Goal: Transaction & Acquisition: Purchase product/service

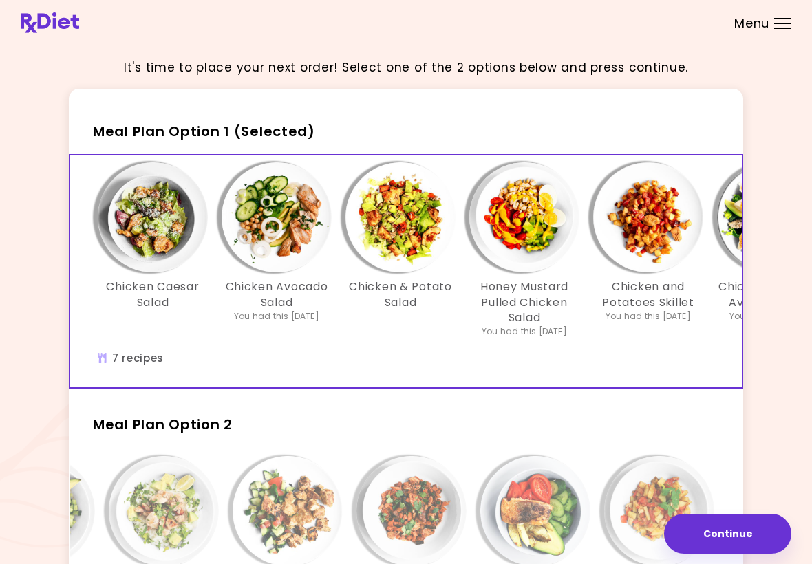
click at [209, 123] on span "Meal Plan Option 1 (Selected)" at bounding box center [204, 131] width 222 height 19
click at [286, 128] on span "Meal Plan Option 1 (Selected)" at bounding box center [204, 131] width 222 height 19
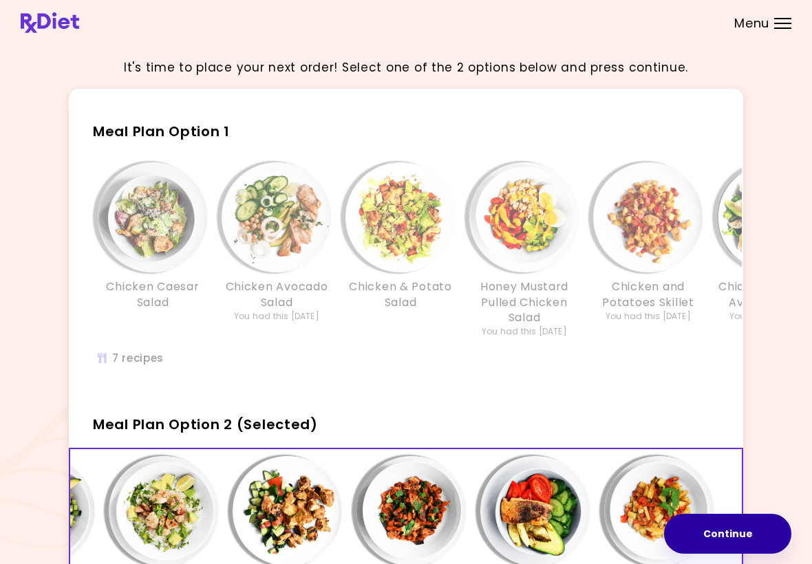
scroll to position [0, 237]
click at [754, 533] on button "Continue" at bounding box center [727, 534] width 127 height 40
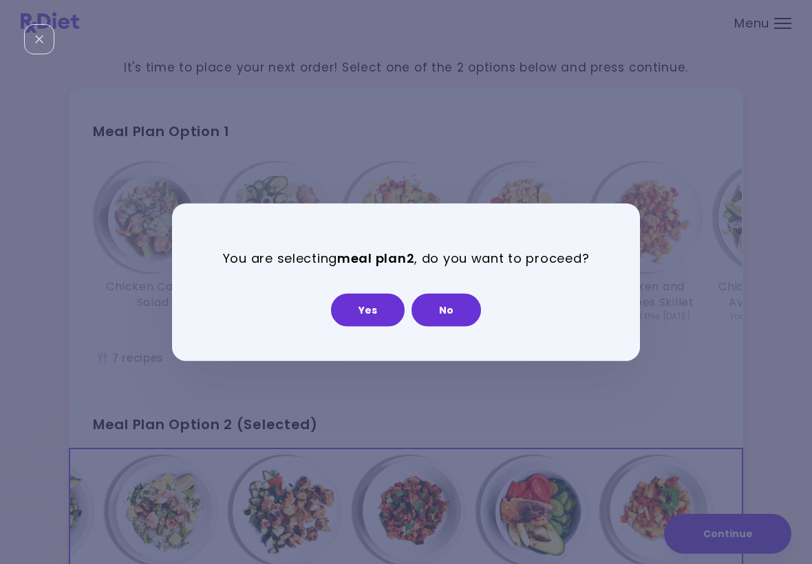
click at [376, 309] on button "Yes" at bounding box center [368, 309] width 74 height 33
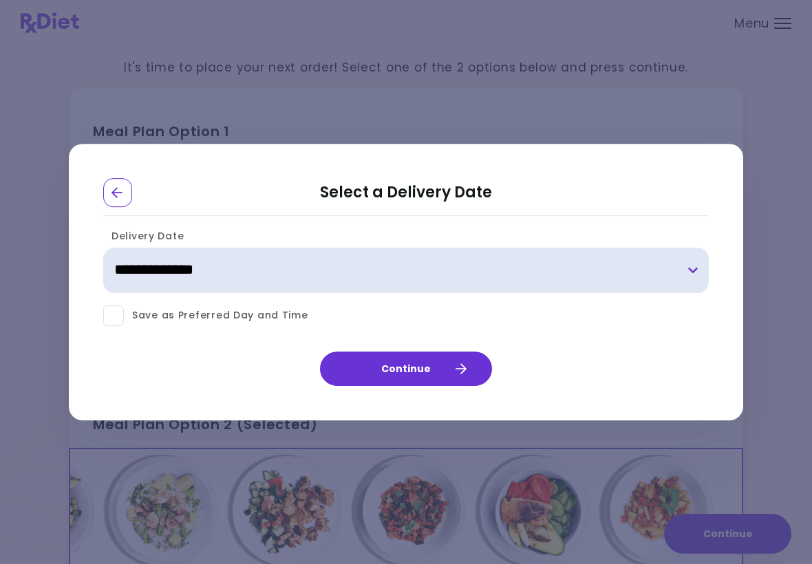
click at [253, 270] on select "**********" at bounding box center [406, 270] width 606 height 45
select select "**********"
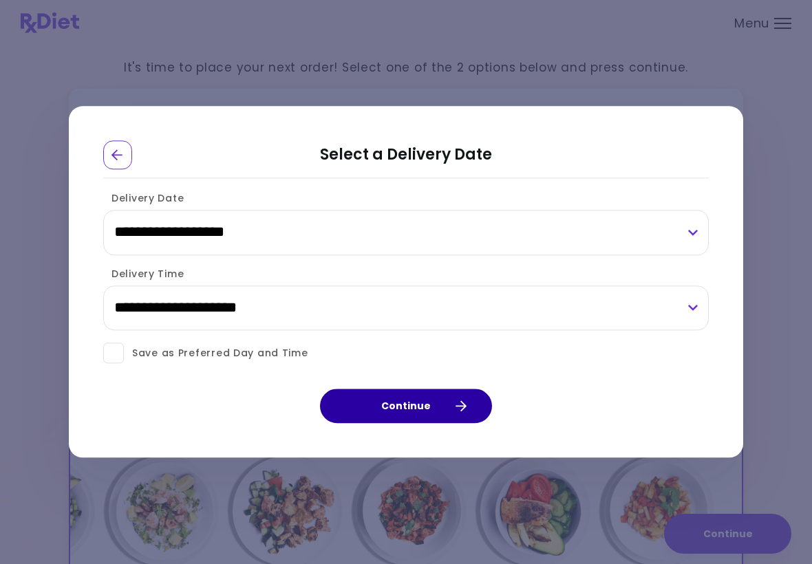
click at [426, 415] on button "Continue" at bounding box center [406, 406] width 172 height 34
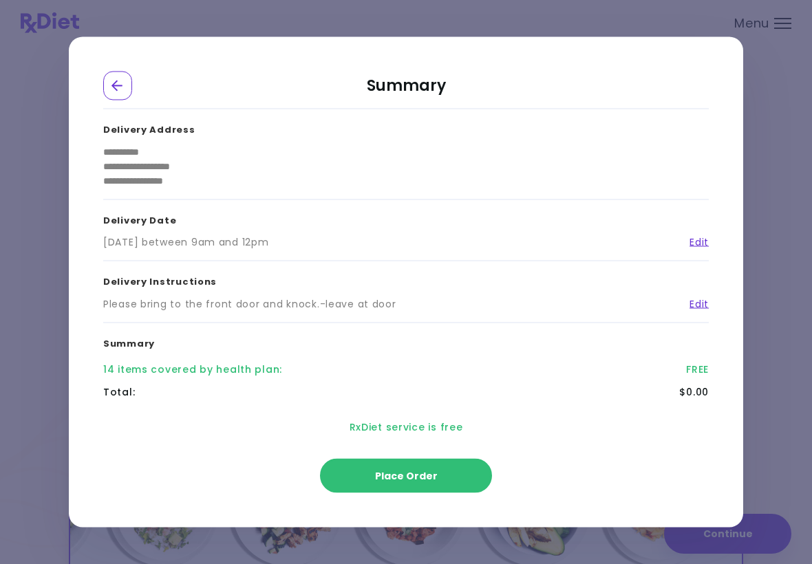
click at [423, 473] on span "Place Order" at bounding box center [406, 476] width 63 height 14
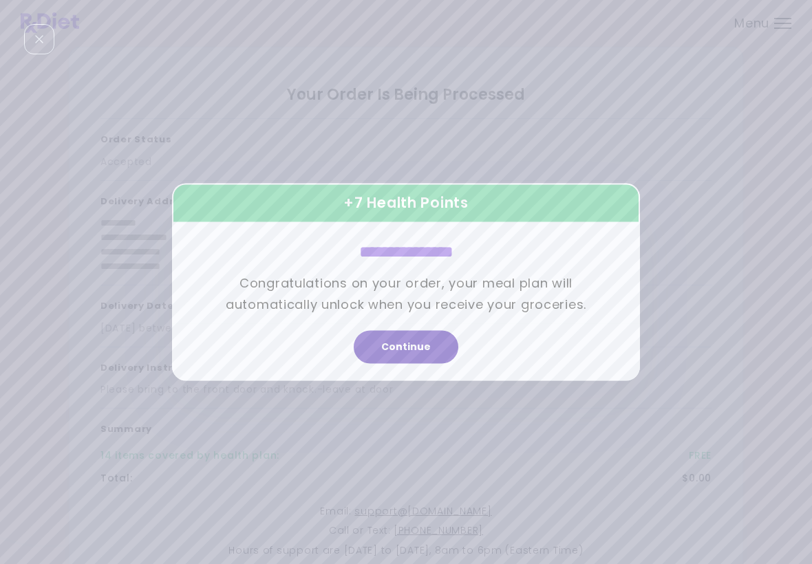
click at [426, 344] on button "Continue" at bounding box center [406, 347] width 105 height 33
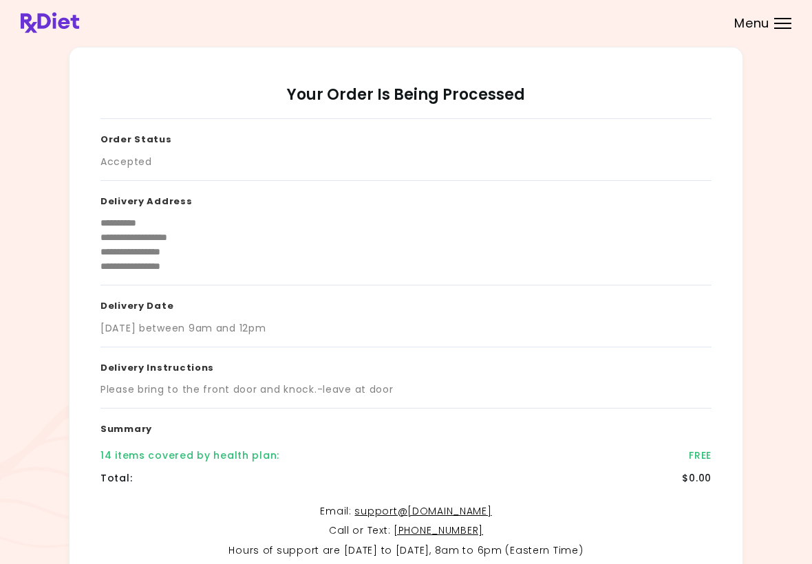
click at [791, 17] on header at bounding box center [406, 22] width 812 height 45
click at [787, 28] on div at bounding box center [782, 28] width 17 height 1
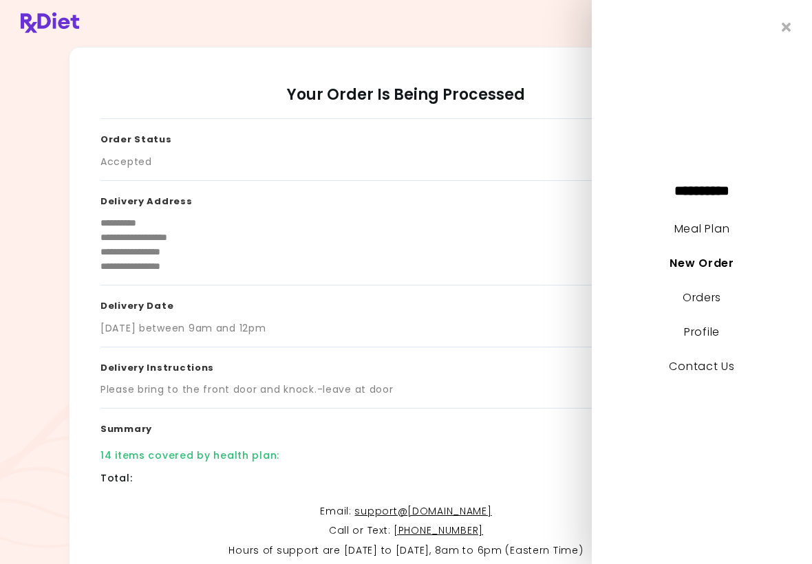
click at [791, 21] on icon "Close" at bounding box center [787, 27] width 10 height 13
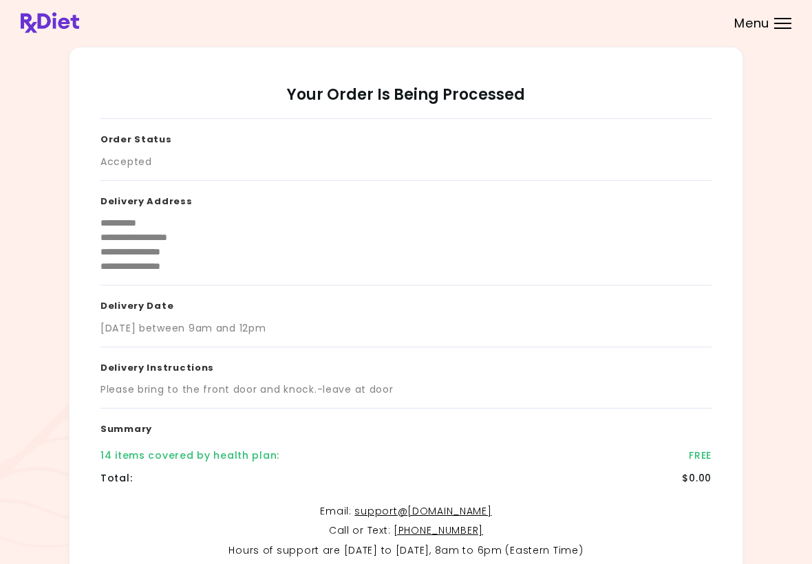
scroll to position [137, 0]
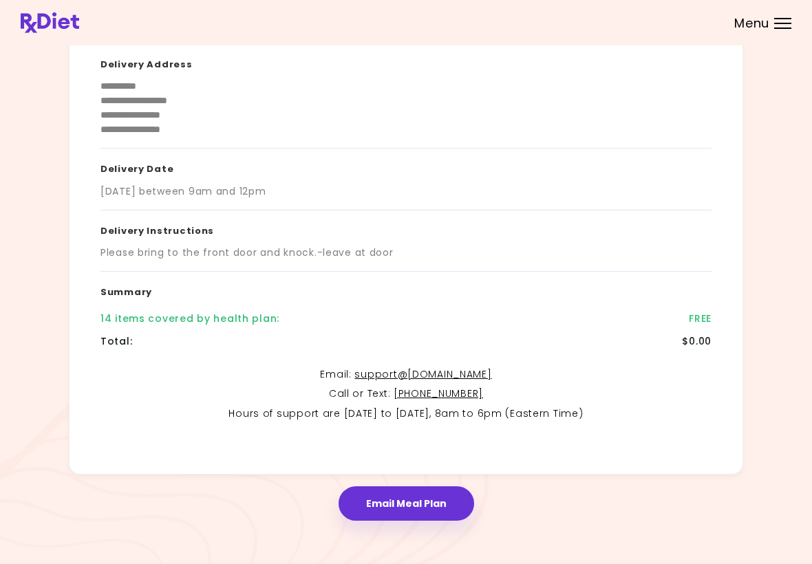
click at [427, 511] on button "Email Meal Plan" at bounding box center [407, 504] width 136 height 34
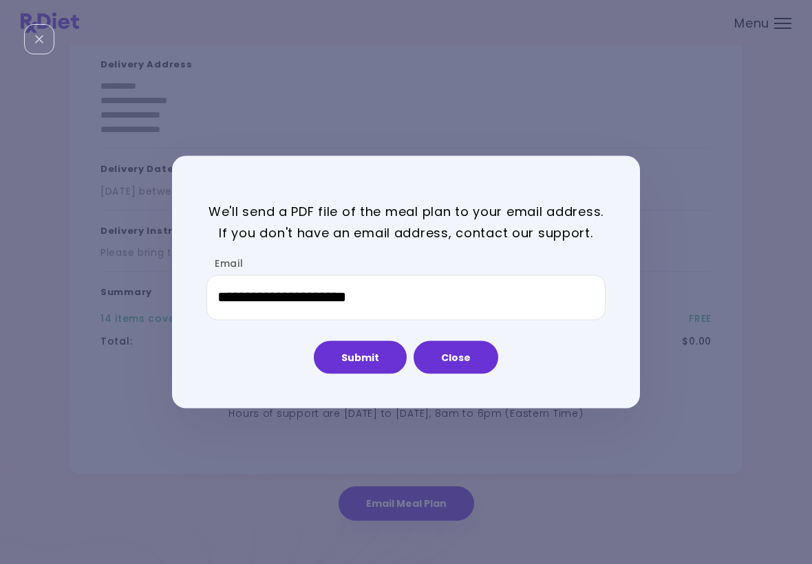
click at [362, 369] on button "Submit" at bounding box center [360, 357] width 93 height 33
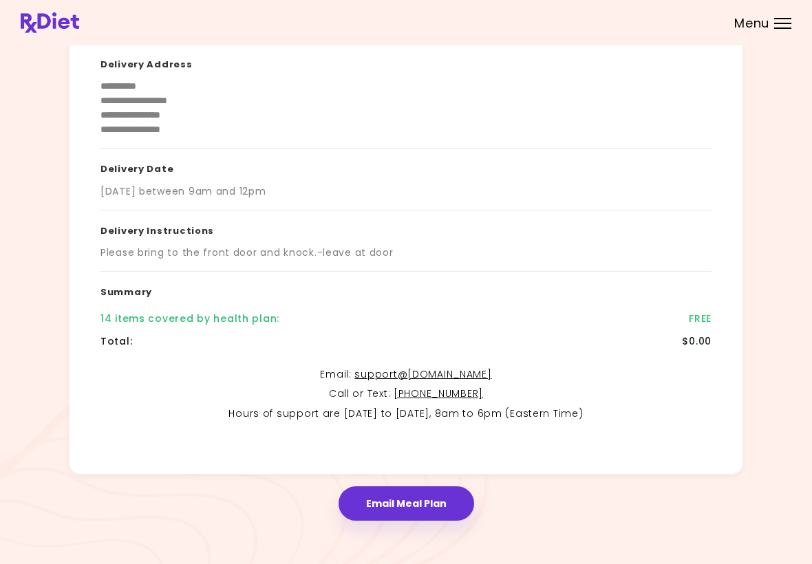
click at [435, 508] on button "Email Meal Plan" at bounding box center [407, 504] width 136 height 34
click at [788, 21] on div "Menu" at bounding box center [782, 23] width 17 height 11
click at [776, 27] on div "Menu" at bounding box center [782, 23] width 17 height 11
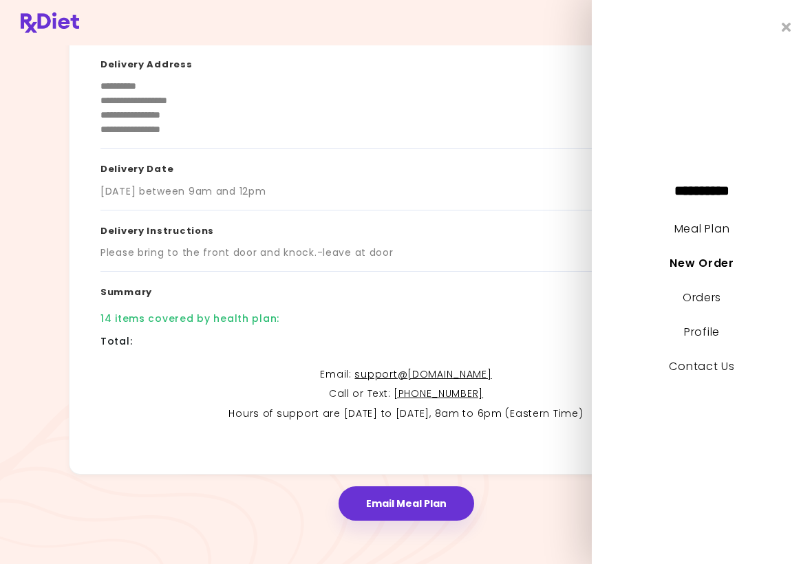
click at [718, 224] on link "Meal Plan" at bounding box center [701, 229] width 55 height 16
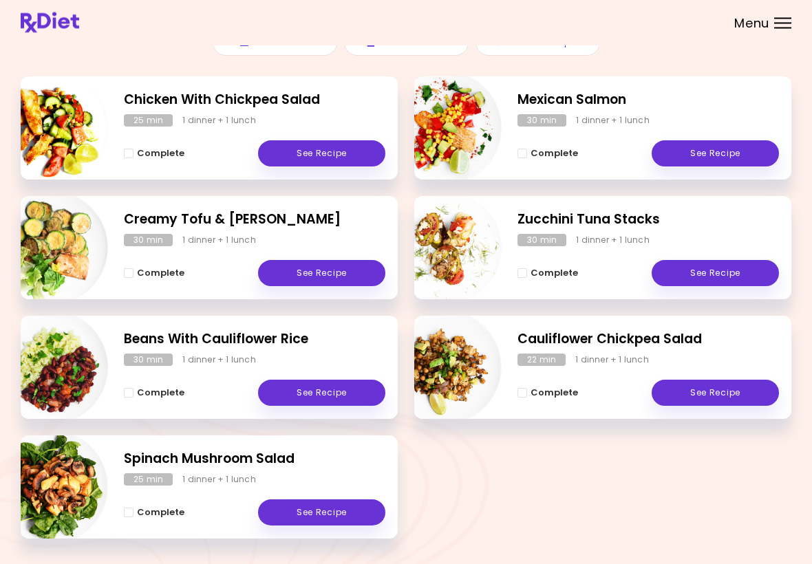
scroll to position [213, 0]
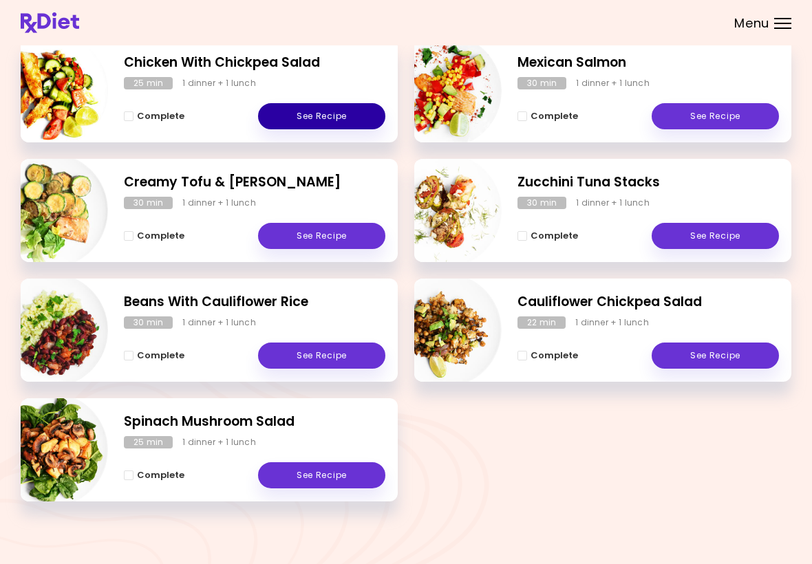
click at [336, 121] on link "See Recipe" at bounding box center [321, 116] width 127 height 26
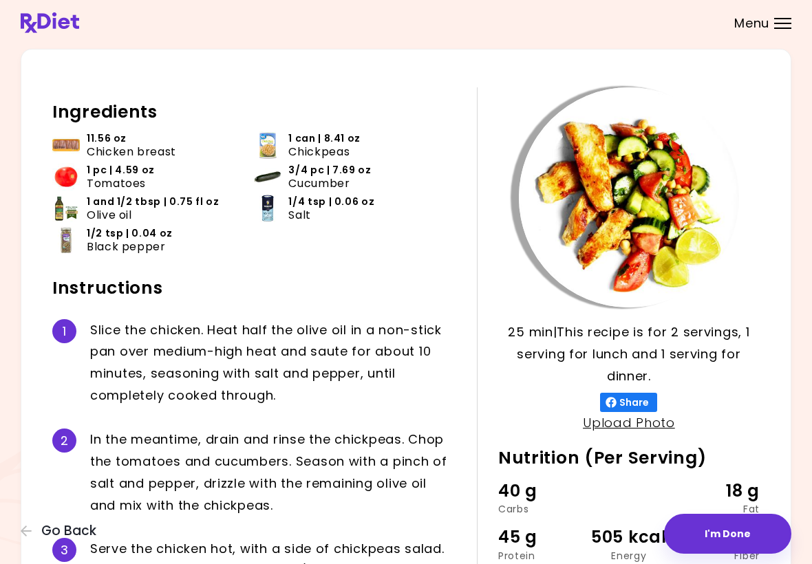
scroll to position [30, 0]
click at [753, 541] on button "I'm Done" at bounding box center [727, 534] width 127 height 40
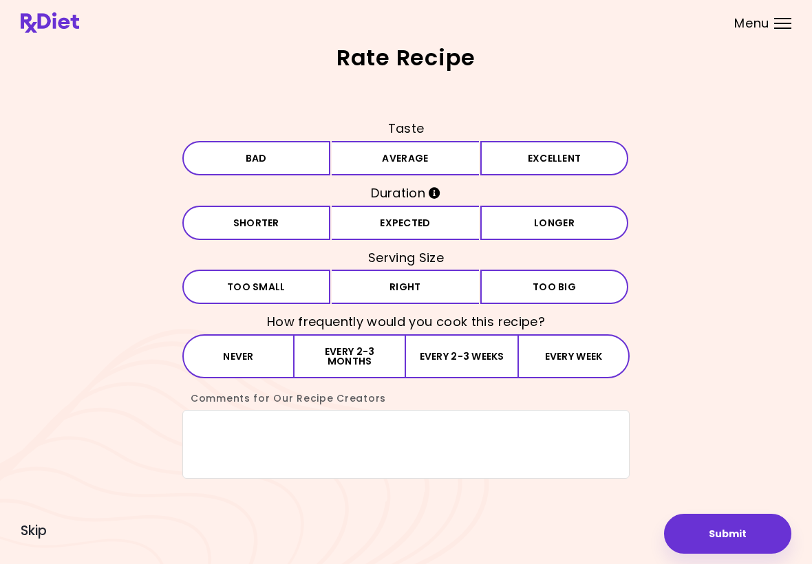
click at [41, 551] on div "Rate Recipe Taste Bad Average Excellent Duration Shorter Expected Longer Servin…" at bounding box center [406, 282] width 812 height 564
